Goal: Transaction & Acquisition: Purchase product/service

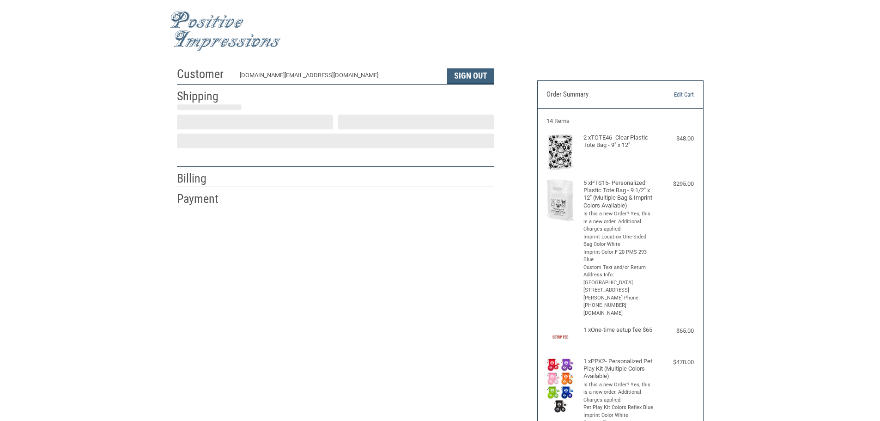
select select "[GEOGRAPHIC_DATA]"
select select "US"
type input "Suh"
type input "[GEOGRAPHIC_DATA]"
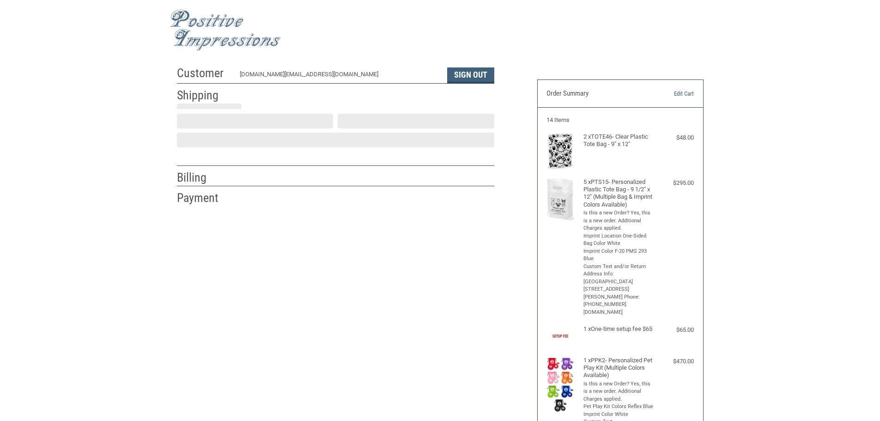
type input "[STREET_ADDRESS][PERSON_NAME]"
type input "[GEOGRAPHIC_DATA]"
select select "[GEOGRAPHIC_DATA]"
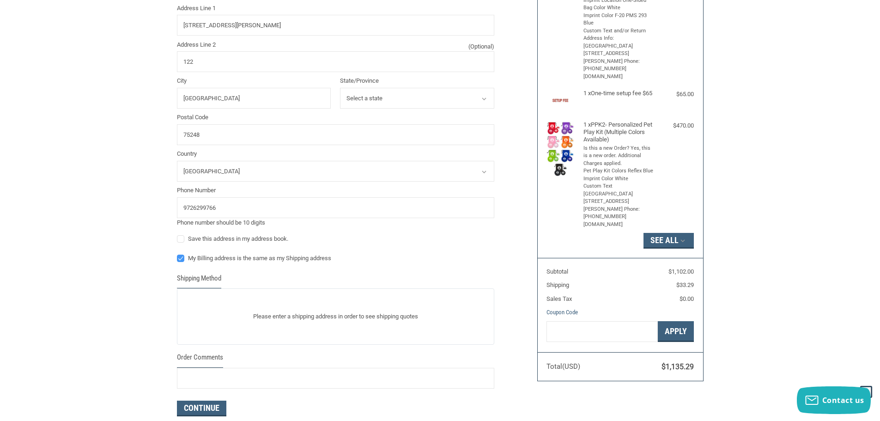
scroll to position [370, 0]
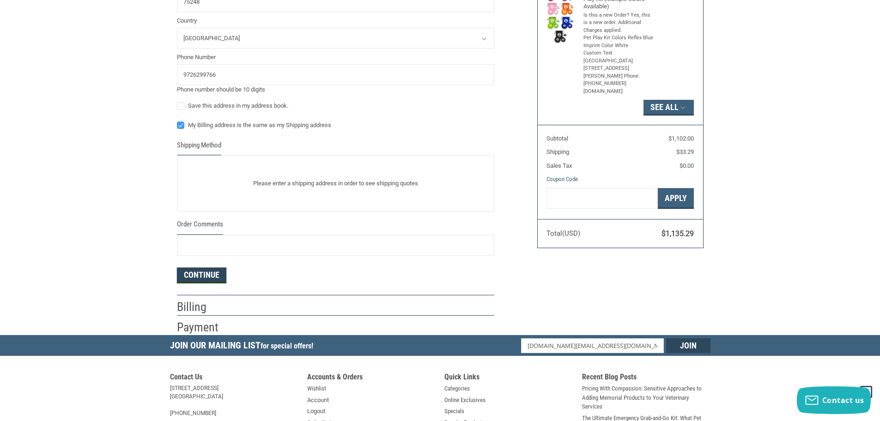
click at [197, 278] on form "Enter a new address First Name [PERSON_NAME] Last Name [PERSON_NAME] Company Na…" at bounding box center [335, 24] width 317 height 518
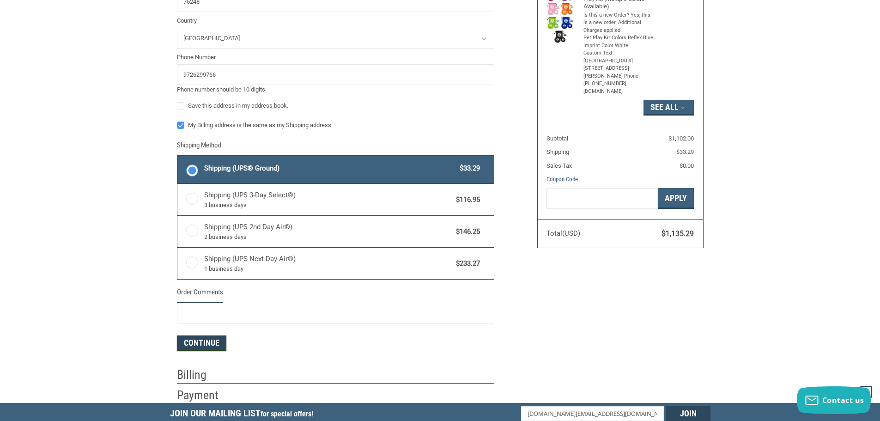
click at [217, 343] on button "Continue" at bounding box center [201, 343] width 49 height 16
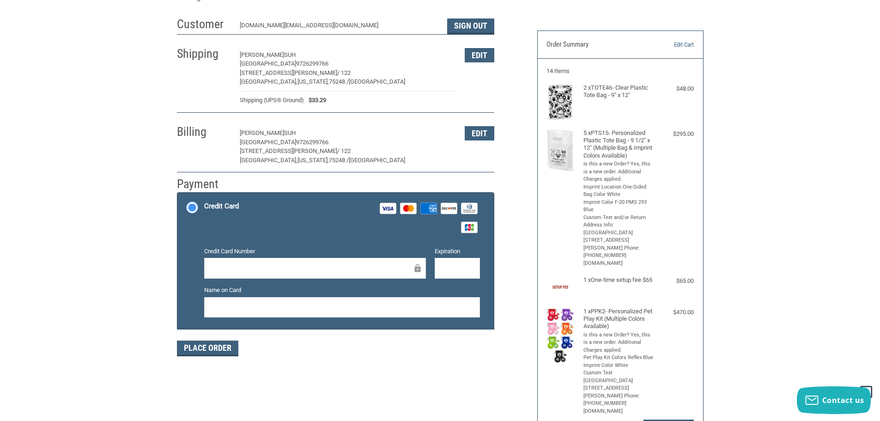
scroll to position [46, 0]
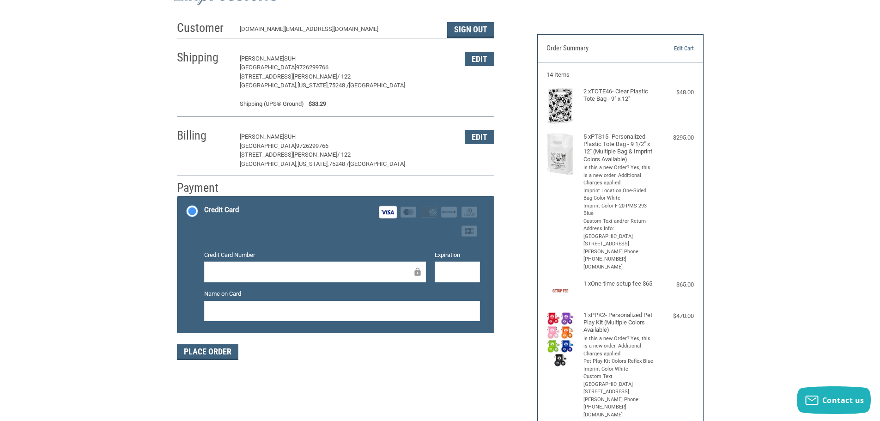
click at [67, 244] on div "Customer [DOMAIN_NAME][EMAIL_ADDRESS][DOMAIN_NAME] Sign Out Shipping [PERSON_NA…" at bounding box center [440, 298] width 880 height 565
click at [200, 355] on button "Place Order" at bounding box center [207, 352] width 61 height 16
